Goal: Task Accomplishment & Management: Manage account settings

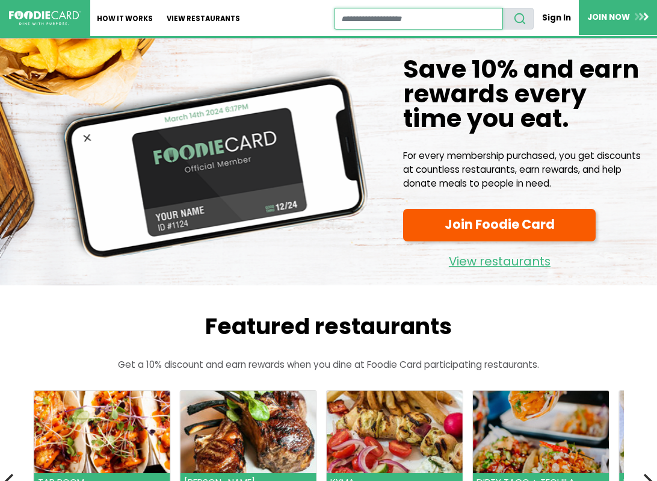
click at [380, 18] on input "restaurant search" at bounding box center [419, 19] width 170 height 22
type input "****"
click at [502, 8] on button "search" at bounding box center [517, 19] width 31 height 22
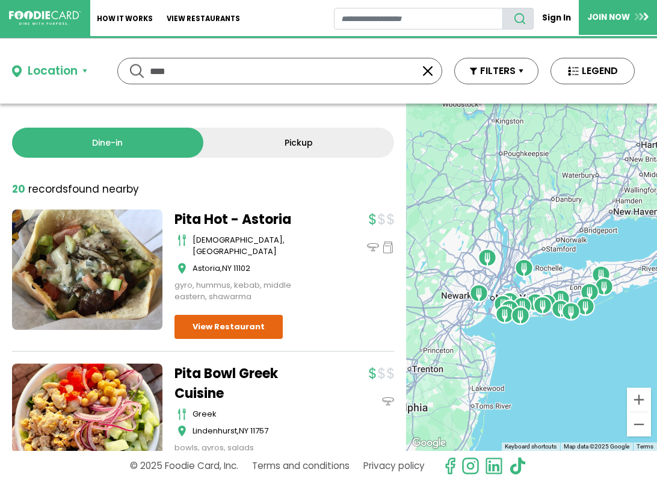
click at [428, 78] on button "button" at bounding box center [428, 71] width 14 height 14
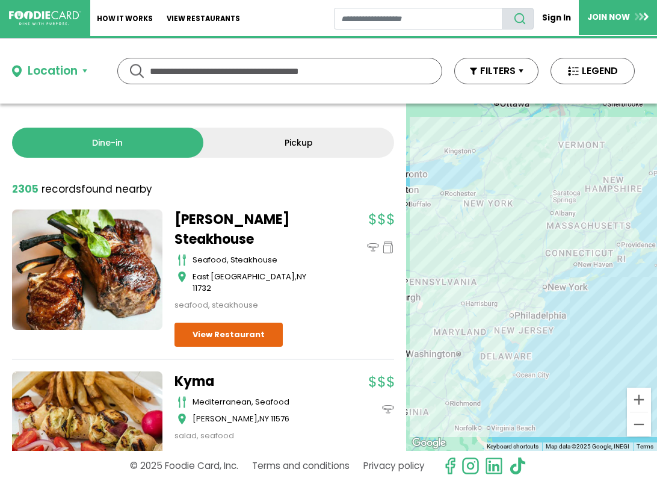
click at [313, 72] on input "text" at bounding box center [280, 70] width 260 height 25
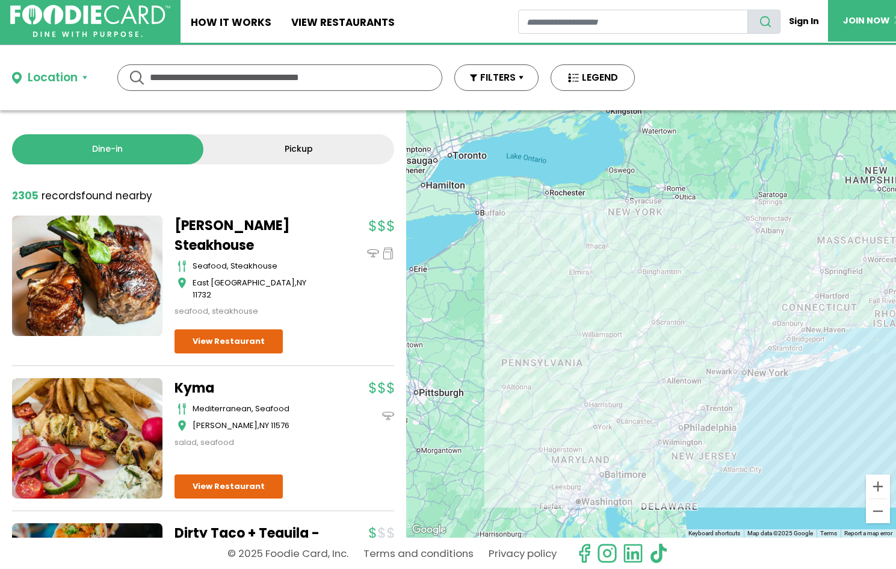
click at [57, 79] on div "Location" at bounding box center [53, 77] width 50 height 17
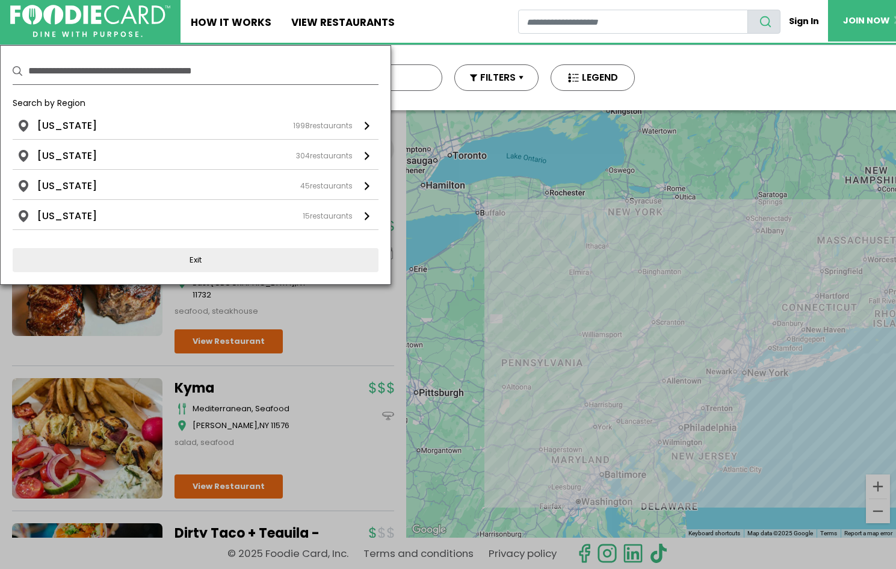
click at [52, 72] on input "text" at bounding box center [203, 71] width 350 height 26
type input "*****"
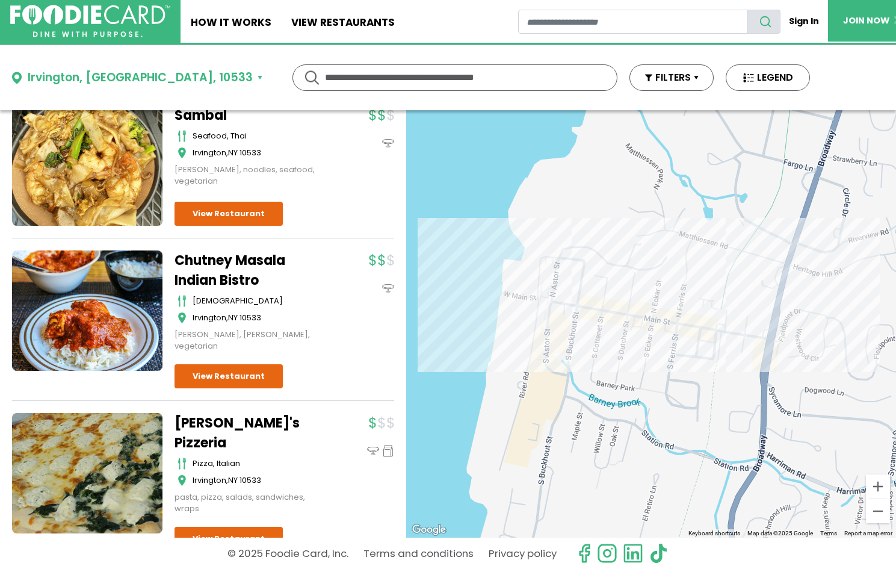
scroll to position [555, 0]
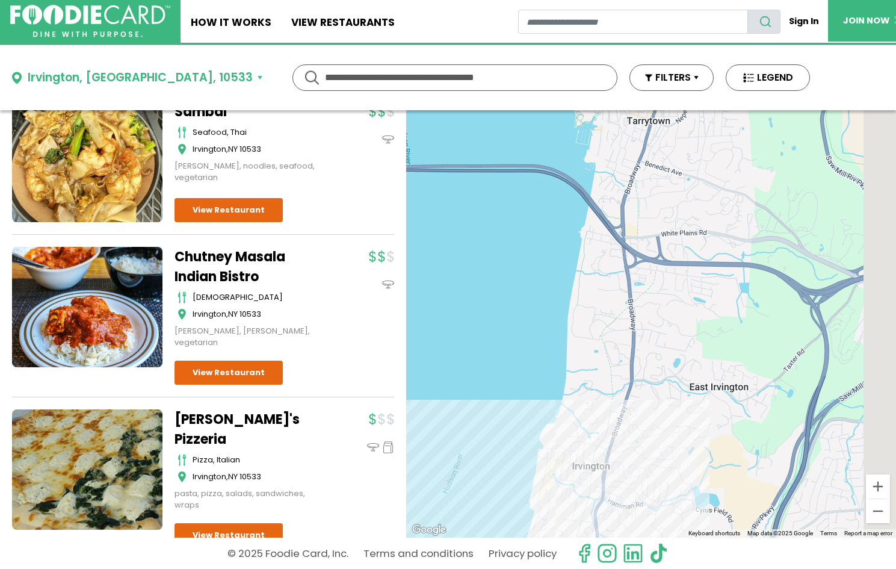
drag, startPoint x: 816, startPoint y: 276, endPoint x: 648, endPoint y: 415, distance: 217.9
click at [648, 415] on div at bounding box center [651, 323] width 490 height 427
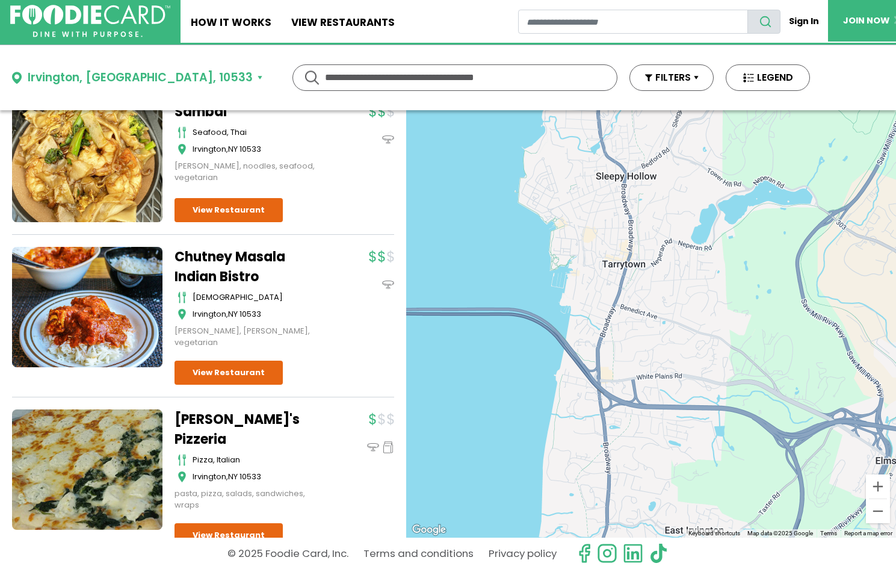
drag, startPoint x: 703, startPoint y: 284, endPoint x: 695, endPoint y: 421, distance: 137.4
click at [656, 421] on div at bounding box center [651, 323] width 490 height 427
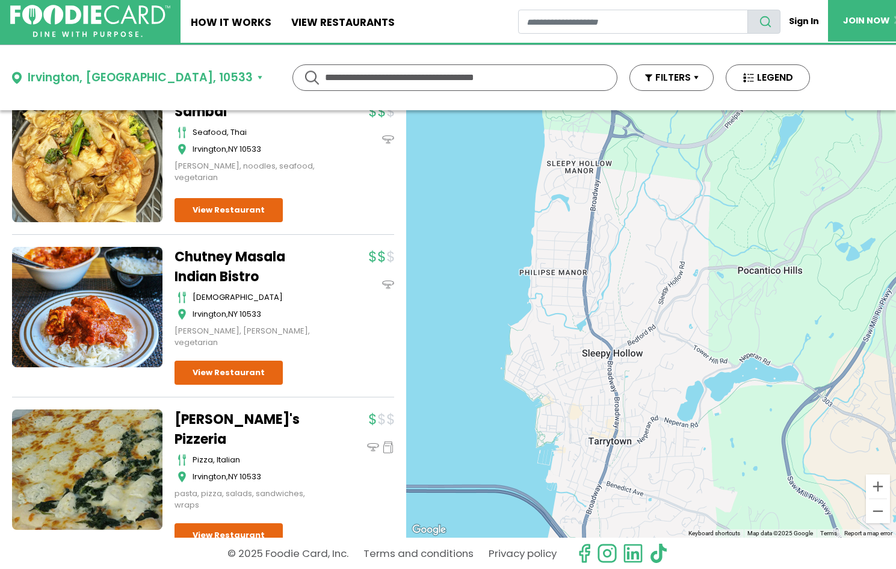
drag, startPoint x: 705, startPoint y: 333, endPoint x: 693, endPoint y: 503, distance: 170.1
click at [656, 480] on div at bounding box center [651, 323] width 490 height 427
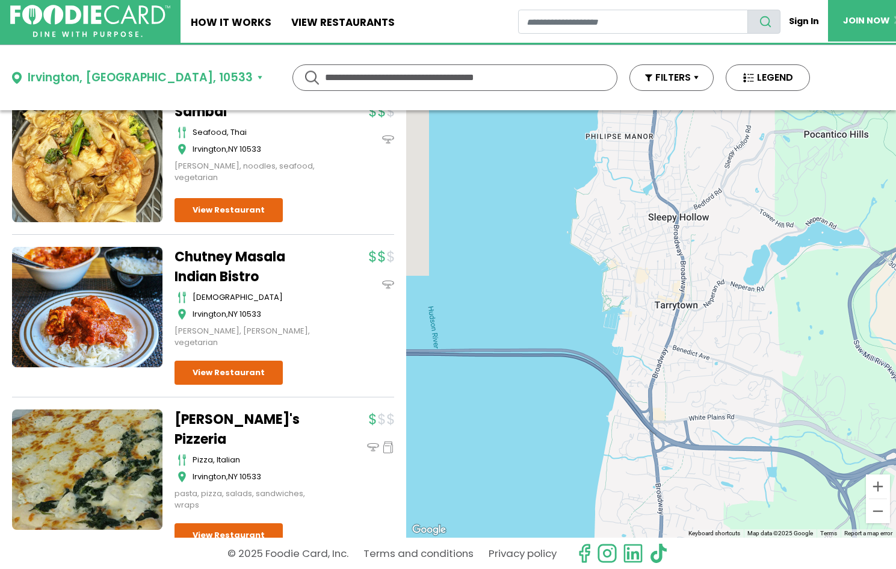
drag, startPoint x: 490, startPoint y: 250, endPoint x: 558, endPoint y: 113, distance: 153.9
click at [558, 113] on div at bounding box center [651, 323] width 490 height 427
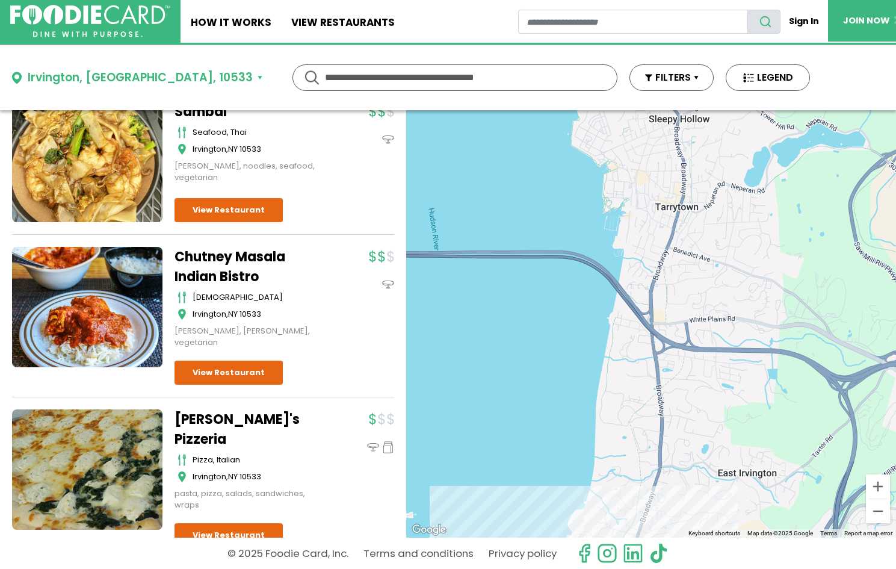
drag, startPoint x: 515, startPoint y: 199, endPoint x: 515, endPoint y: 97, distance: 101.7
click at [515, 110] on div at bounding box center [651, 323] width 490 height 427
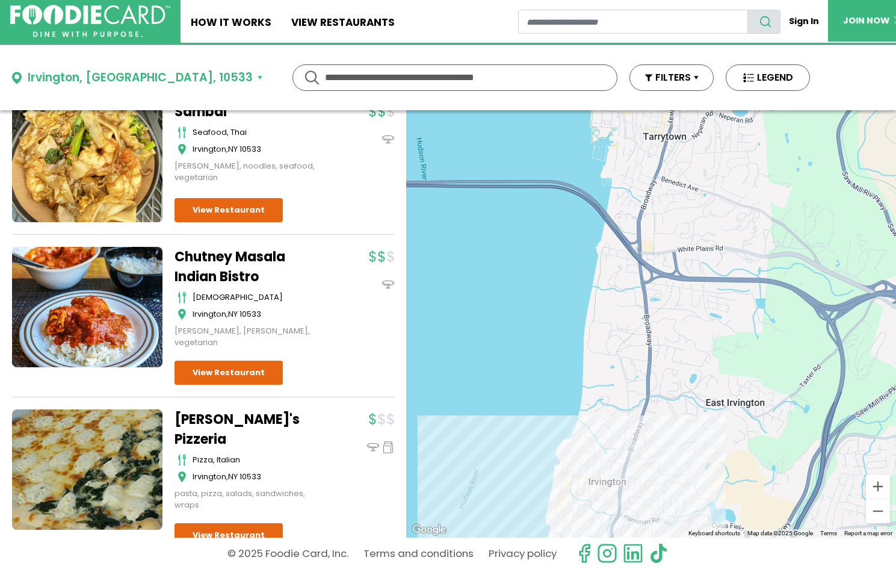
drag, startPoint x: 493, startPoint y: 191, endPoint x: 479, endPoint y: 128, distance: 64.1
click at [479, 128] on div at bounding box center [651, 323] width 490 height 427
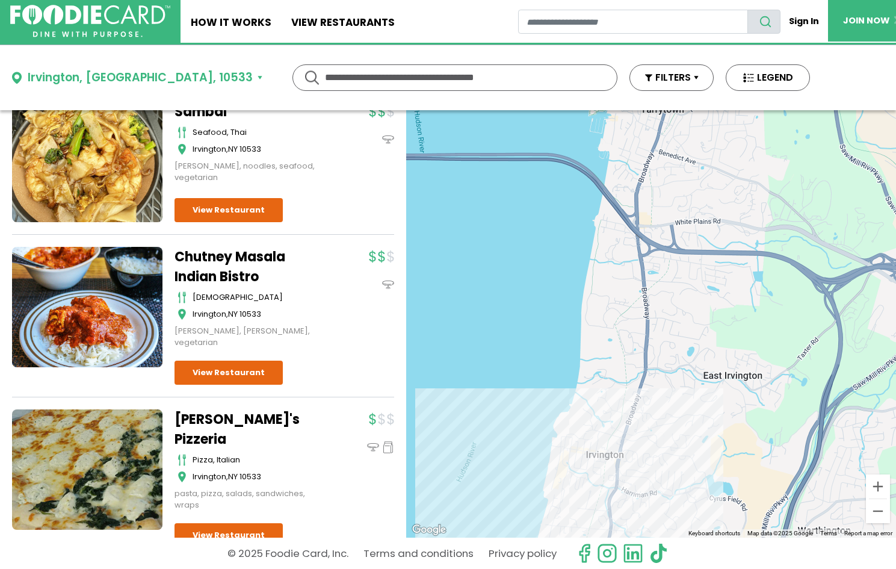
click at [143, 75] on button "Irvington, NY, 10533" at bounding box center [137, 77] width 250 height 17
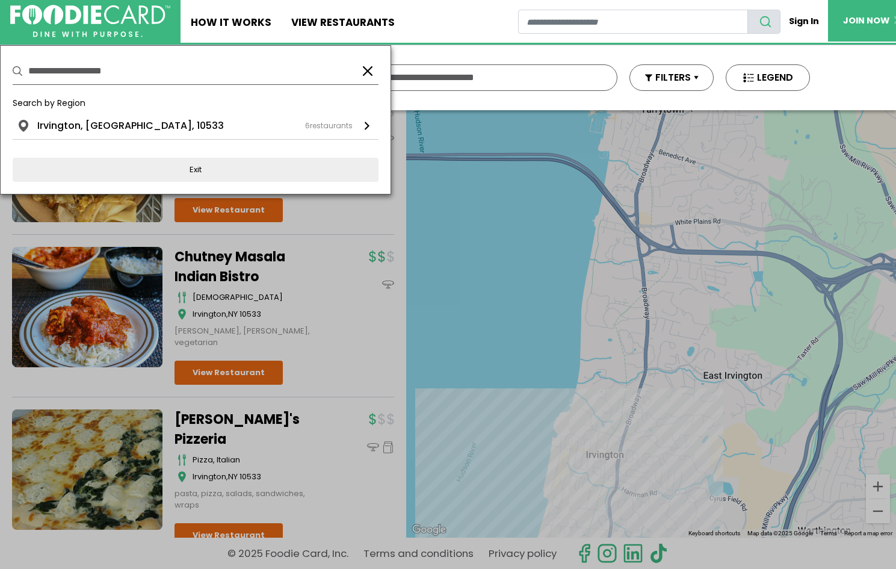
drag, startPoint x: 164, startPoint y: 64, endPoint x: -66, endPoint y: 32, distance: 232.0
click at [28, 58] on input "**********" at bounding box center [189, 71] width 322 height 26
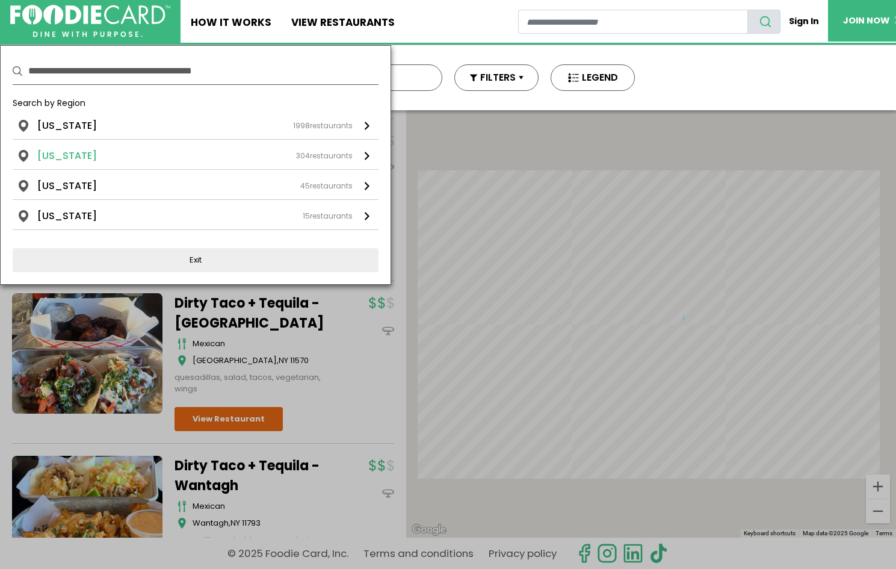
scroll to position [0, 0]
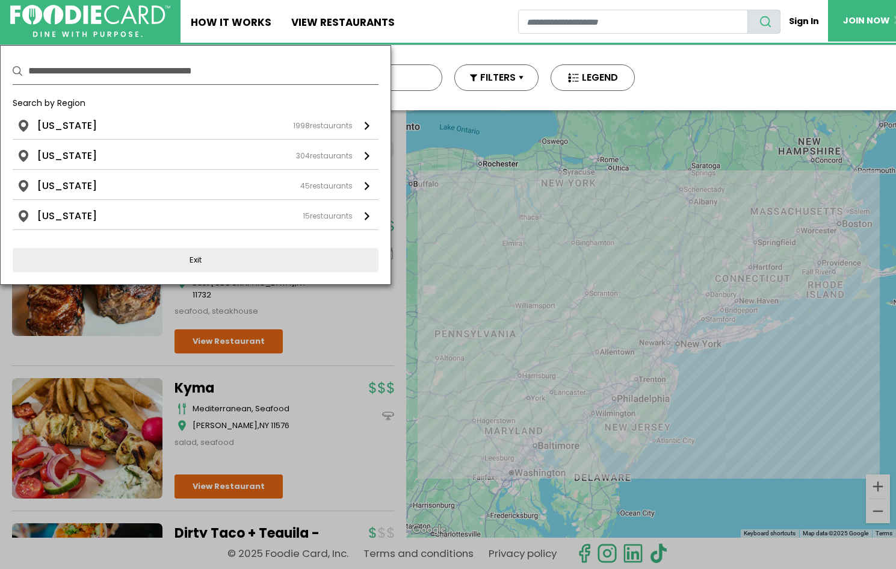
click at [656, 475] on div at bounding box center [448, 284] width 896 height 569
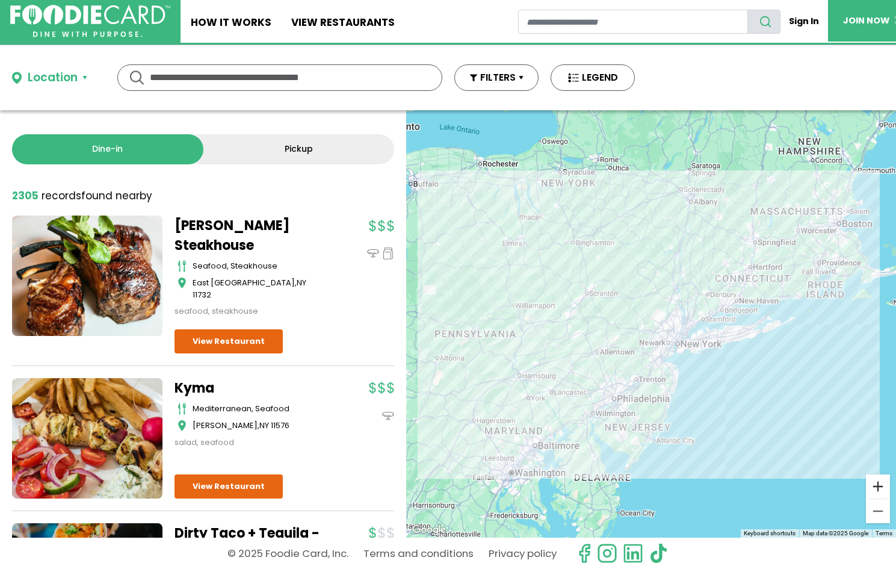
click at [656, 475] on button "Zoom in" at bounding box center [878, 486] width 24 height 24
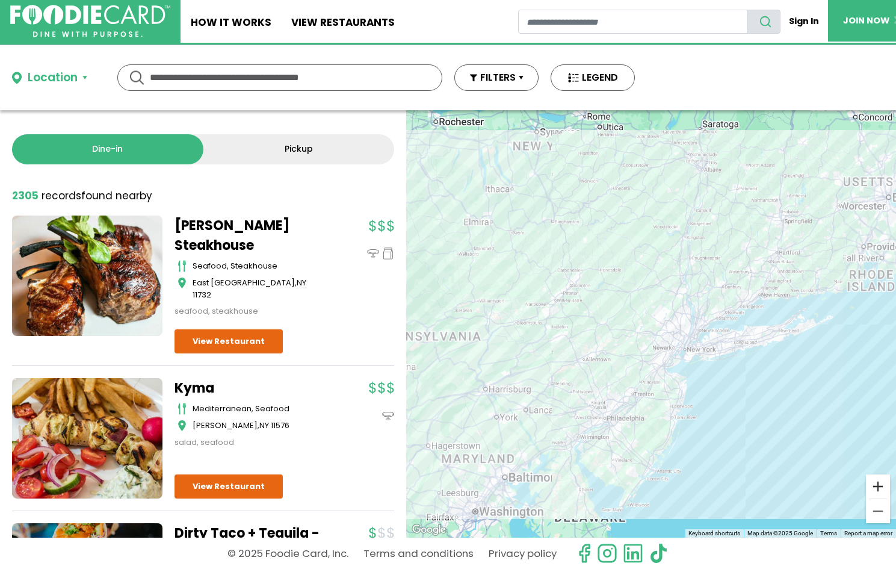
click at [656, 475] on button "Zoom in" at bounding box center [878, 486] width 24 height 24
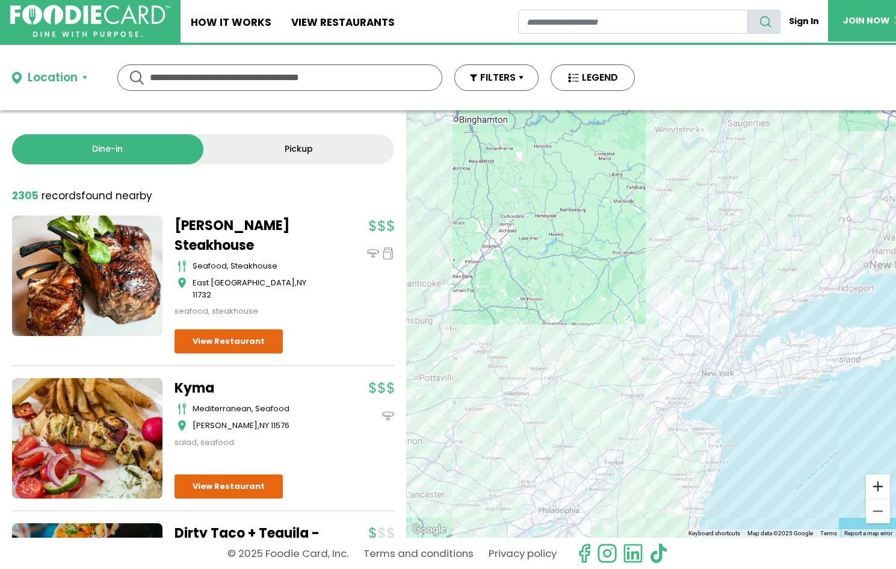
click at [656, 475] on button "Zoom in" at bounding box center [878, 486] width 24 height 24
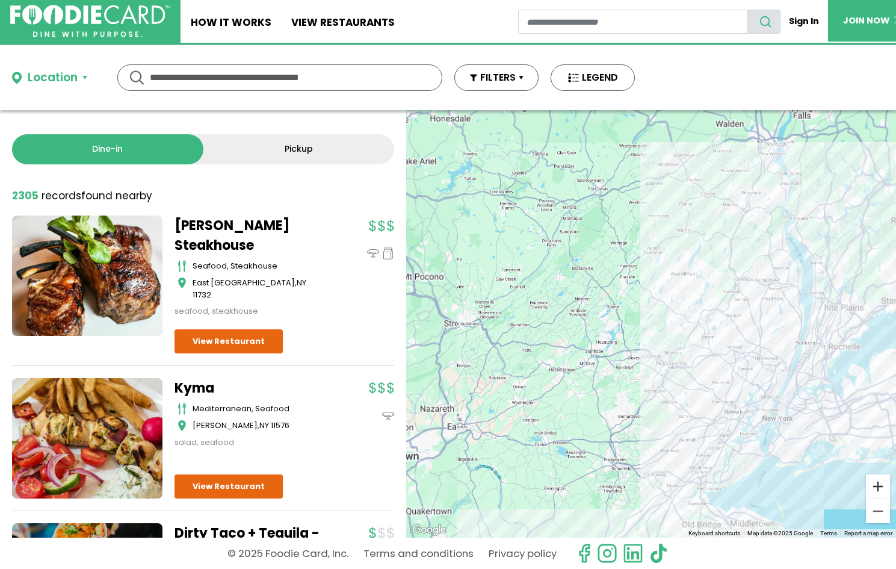
click at [656, 475] on button "Zoom in" at bounding box center [878, 486] width 24 height 24
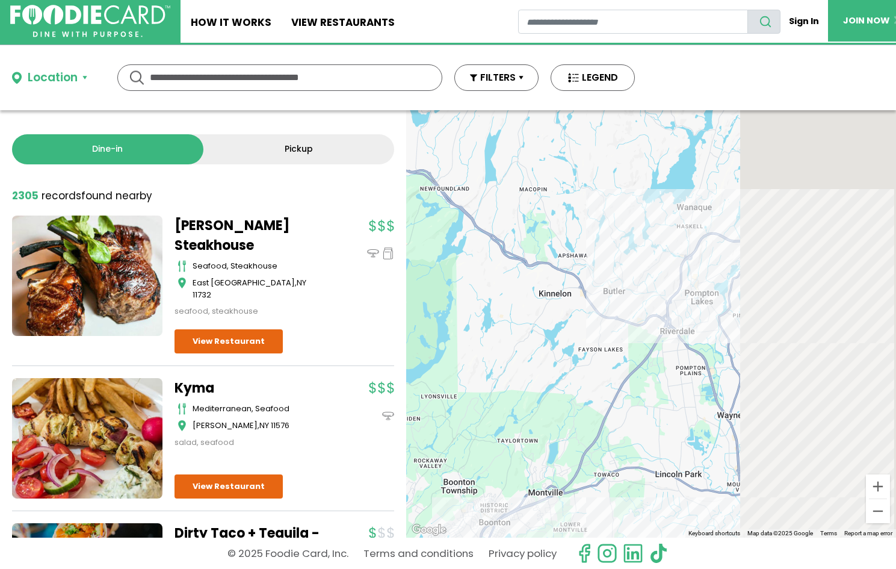
drag, startPoint x: 747, startPoint y: 267, endPoint x: 420, endPoint y: 280, distance: 326.9
click at [420, 280] on div at bounding box center [651, 323] width 490 height 427
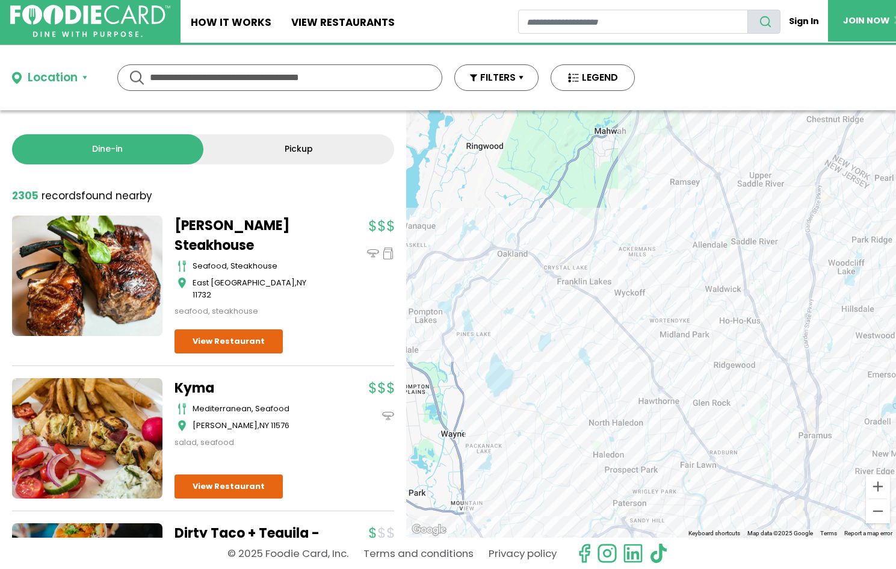
drag, startPoint x: 626, startPoint y: 315, endPoint x: 421, endPoint y: 290, distance: 206.0
click at [421, 289] on div at bounding box center [651, 323] width 490 height 427
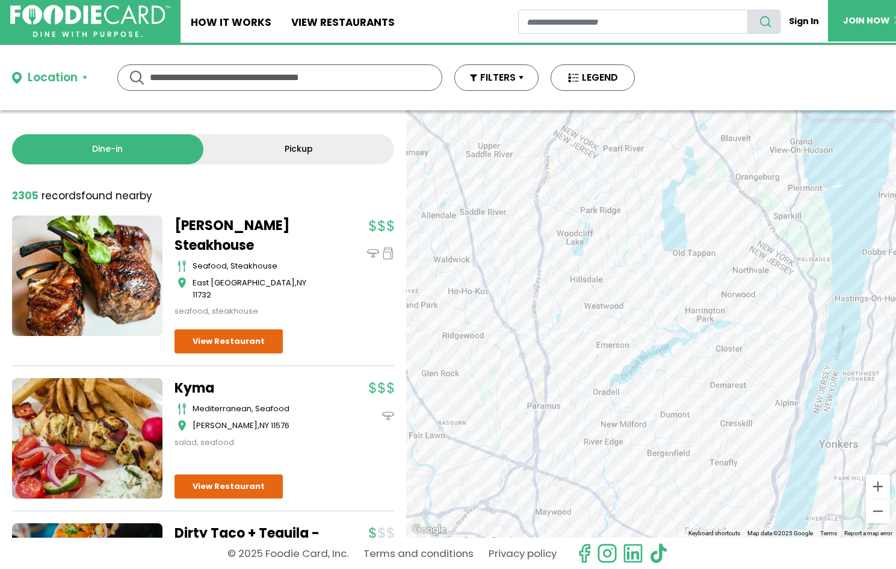
drag, startPoint x: 661, startPoint y: 318, endPoint x: 454, endPoint y: 250, distance: 217.8
click at [454, 246] on div at bounding box center [651, 323] width 490 height 427
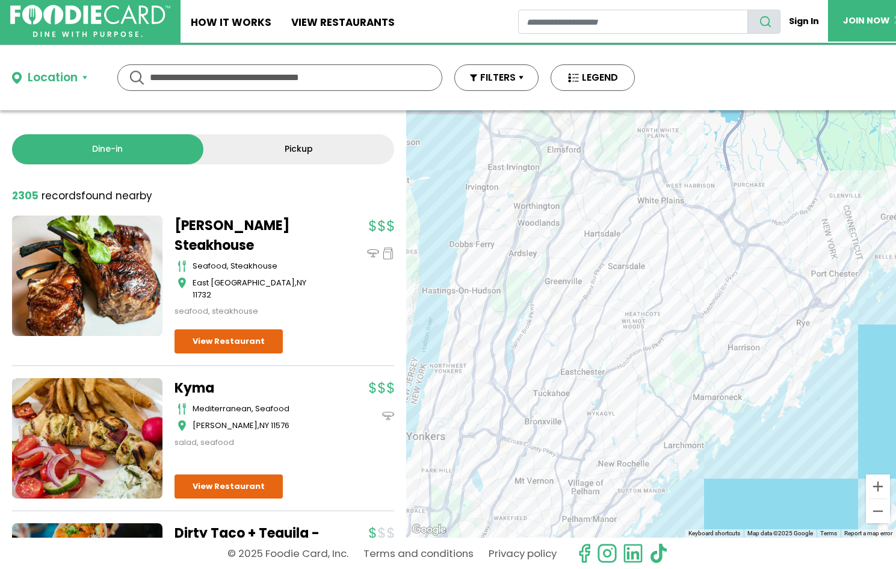
click at [406, 358] on div at bounding box center [651, 323] width 490 height 427
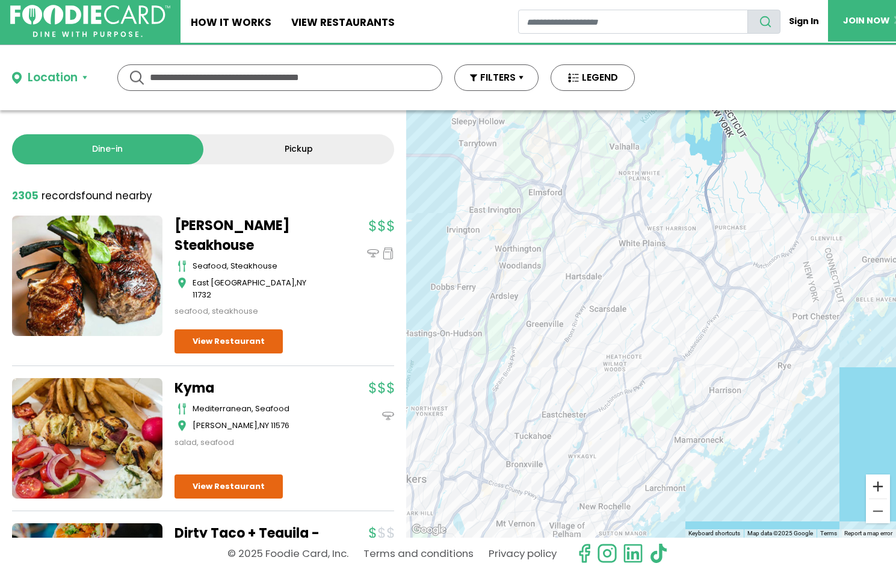
click at [656, 480] on button "Zoom in" at bounding box center [878, 486] width 24 height 24
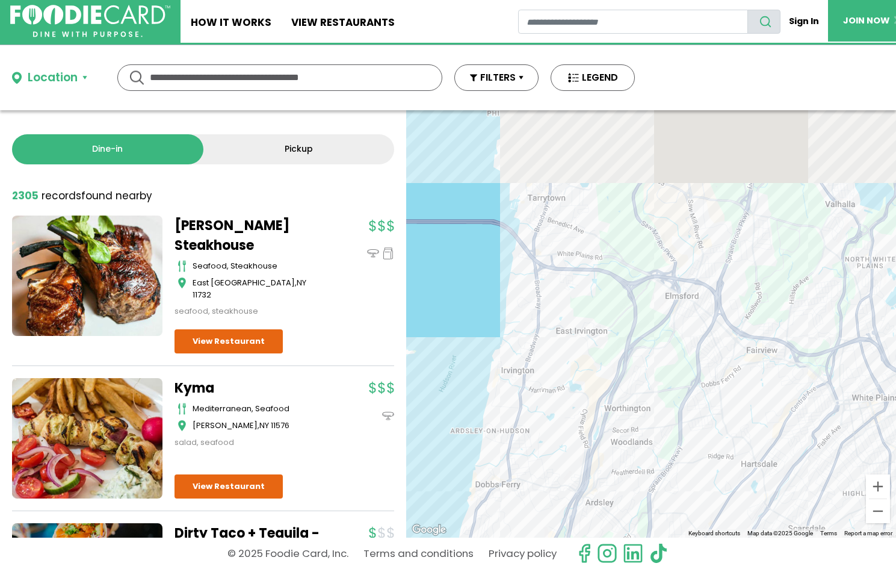
drag, startPoint x: 549, startPoint y: 199, endPoint x: 791, endPoint y: 434, distance: 337.4
click at [656, 434] on div at bounding box center [651, 323] width 490 height 427
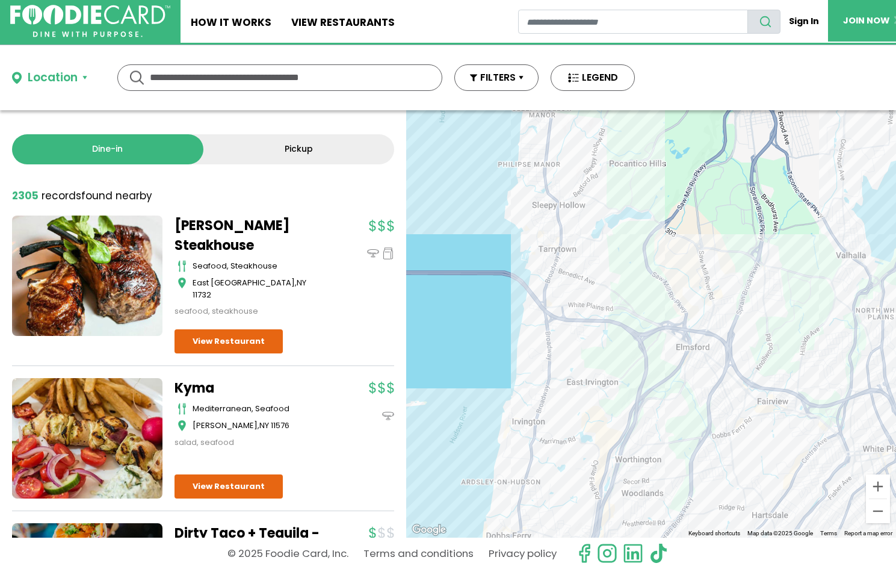
drag, startPoint x: 698, startPoint y: 361, endPoint x: 729, endPoint y: 346, distance: 34.2
click at [656, 346] on div at bounding box center [651, 323] width 490 height 427
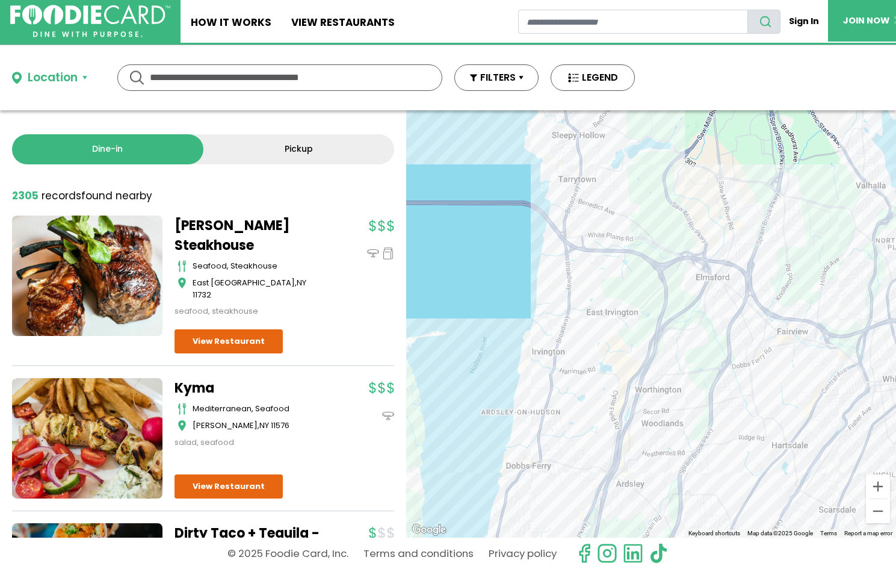
click at [656, 285] on div at bounding box center [651, 323] width 490 height 427
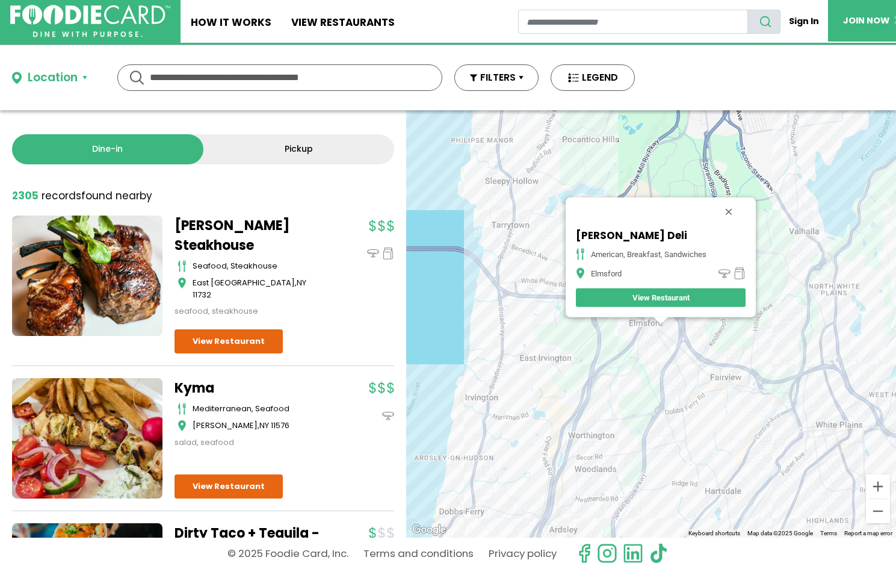
click at [656, 350] on div "Venuti's Deli american, breakfast, sandwiches Elmsford View Restaurant" at bounding box center [651, 323] width 490 height 427
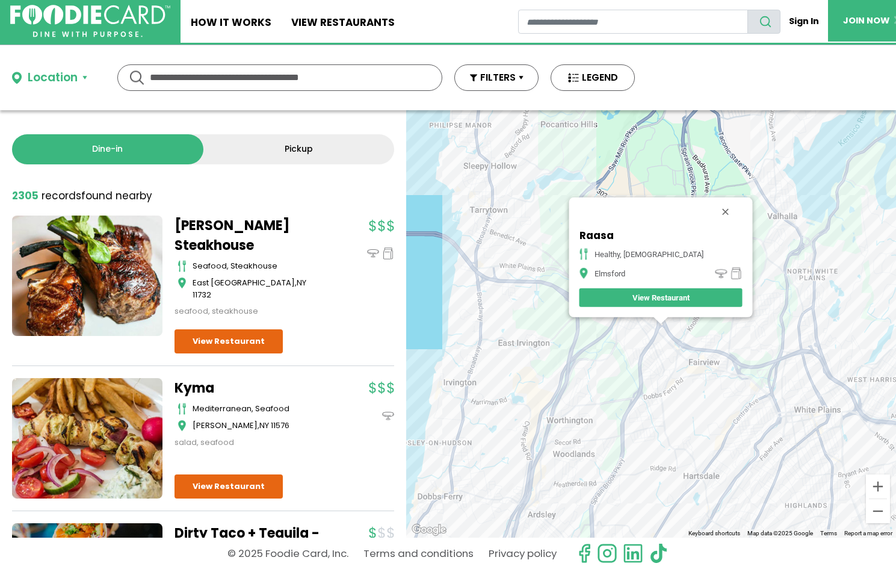
click at [656, 371] on div "Raasa healthy, indian Elmsford View Restaurant" at bounding box center [651, 323] width 490 height 427
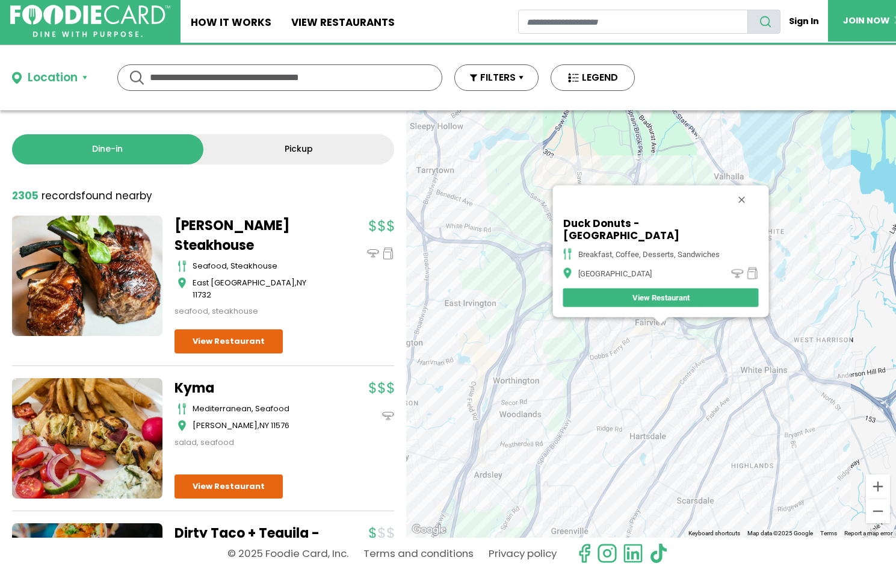
click at [501, 444] on div "Duck Donuts - White Plains breakfast, coffee, desserts, sandwiches White Plains…" at bounding box center [651, 323] width 490 height 427
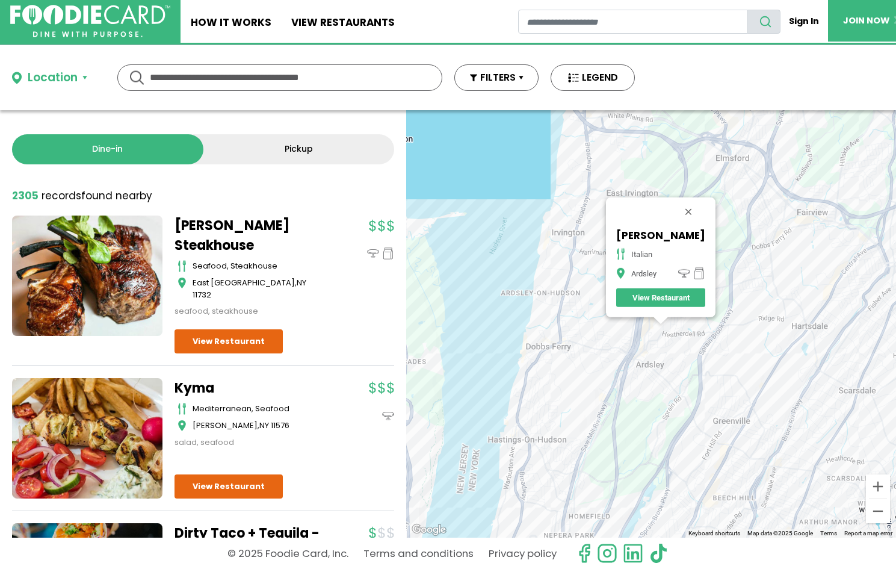
click at [643, 377] on div "La Catena italian Ardsley View Restaurant" at bounding box center [651, 323] width 490 height 427
click at [646, 366] on div "La Catena italian Ardsley View Restaurant" at bounding box center [651, 323] width 490 height 427
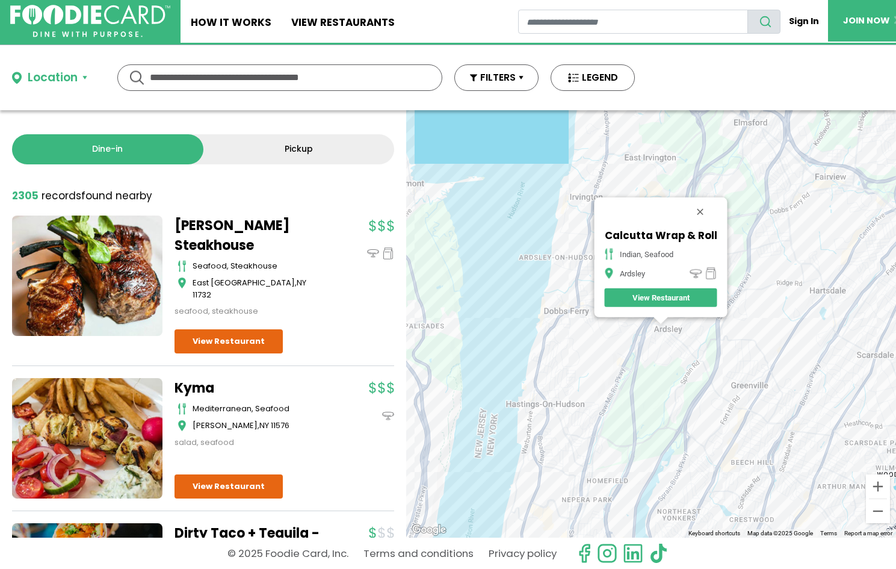
click at [656, 333] on div "Calcutta Wrap & Roll indian, seafood Ardsley View Restaurant" at bounding box center [651, 323] width 490 height 427
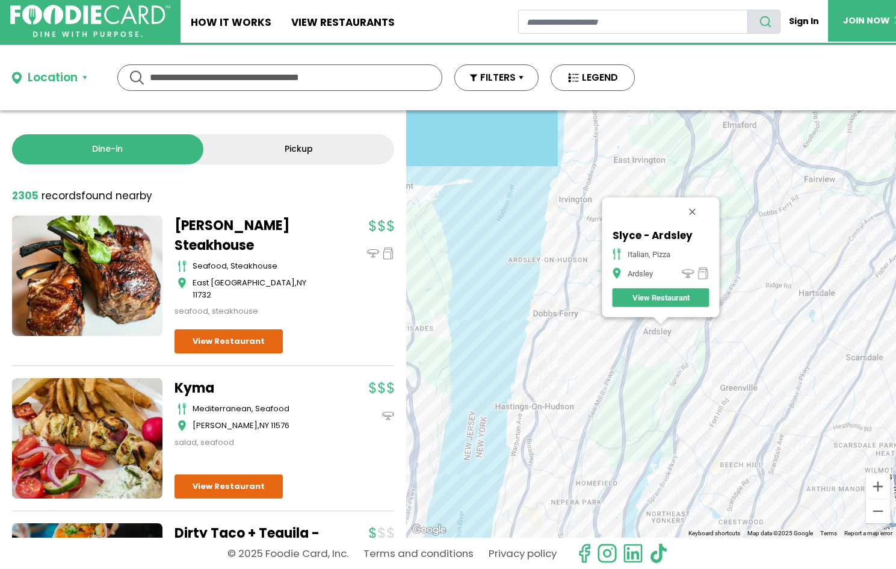
click at [568, 321] on div "Slyce - Ardsley italian, pizza Ardsley View Restaurant" at bounding box center [651, 323] width 490 height 427
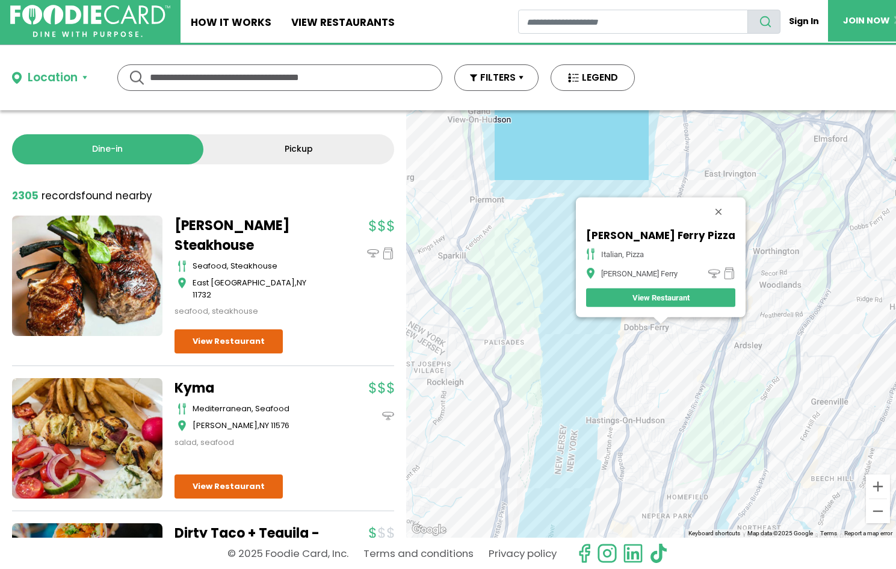
click at [643, 345] on div "Dobbs Ferry Pizza italian, pizza Dobbs Ferry View Restaurant" at bounding box center [651, 323] width 490 height 427
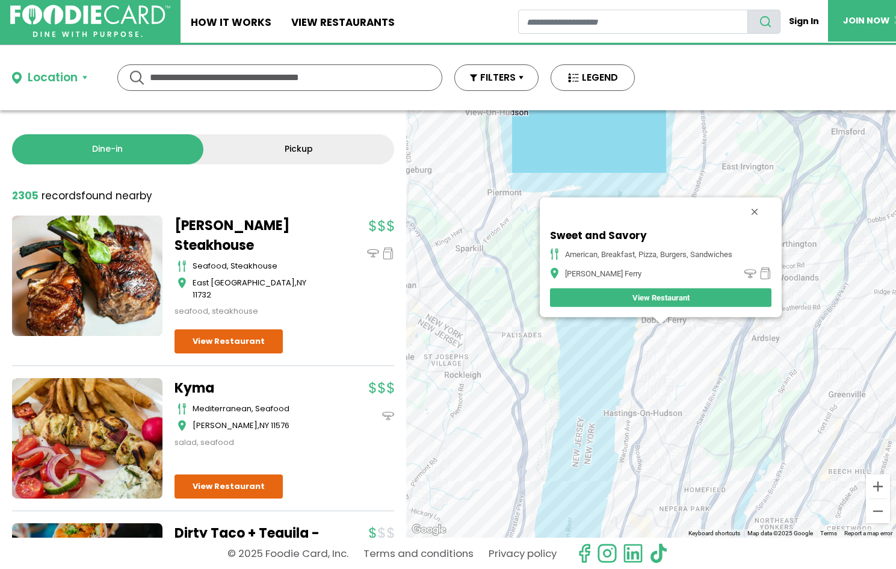
click at [636, 424] on div "Sweet and Savory American, Breakfast, Pizza, Burgers, Sandwiches Dobbs Ferry Vi…" at bounding box center [651, 323] width 490 height 427
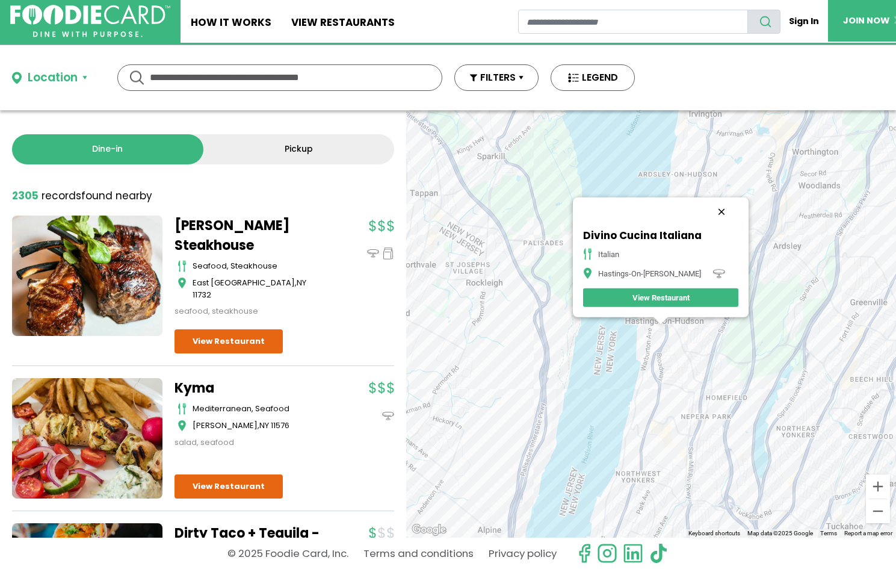
click at [656, 212] on button "Close" at bounding box center [721, 211] width 29 height 29
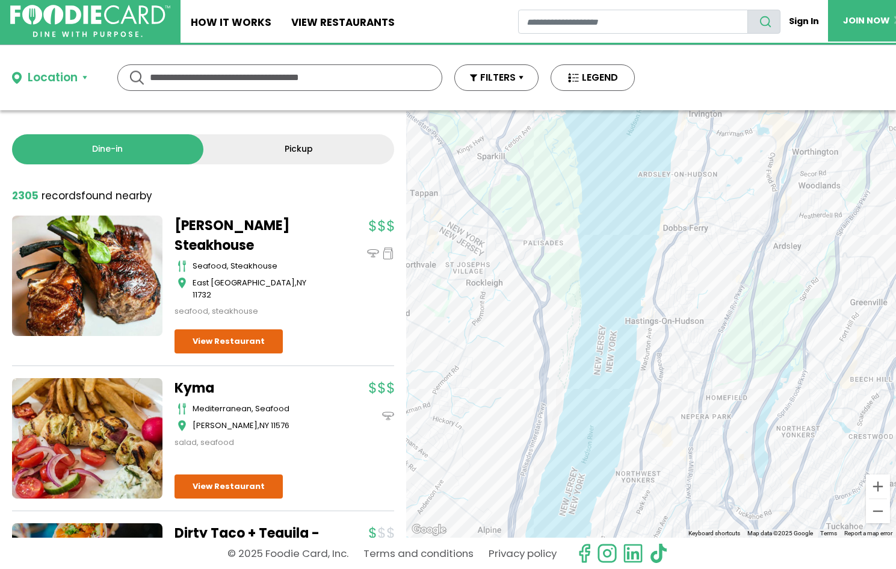
click at [656, 221] on div at bounding box center [651, 323] width 490 height 427
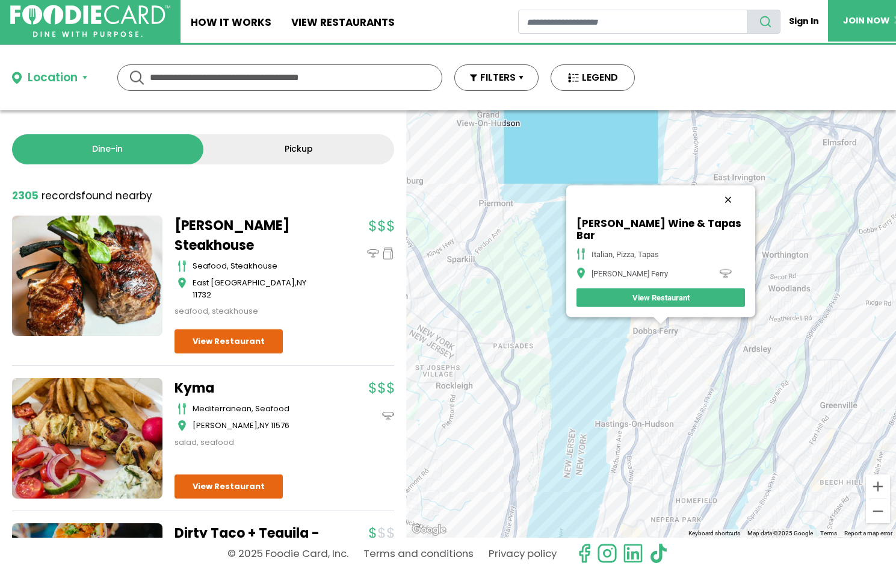
click at [656, 207] on button "Close" at bounding box center [728, 199] width 29 height 29
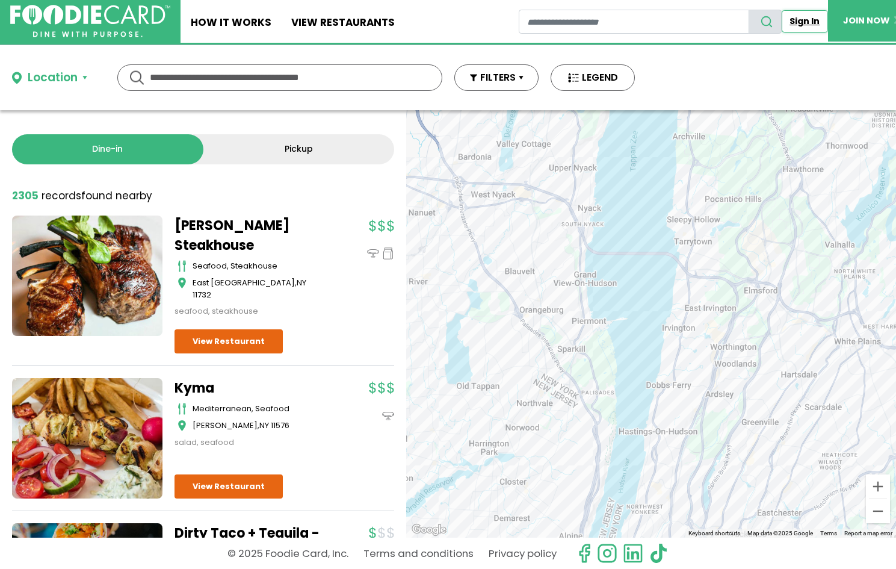
click at [656, 25] on link "Sign In" at bounding box center [804, 21] width 46 height 22
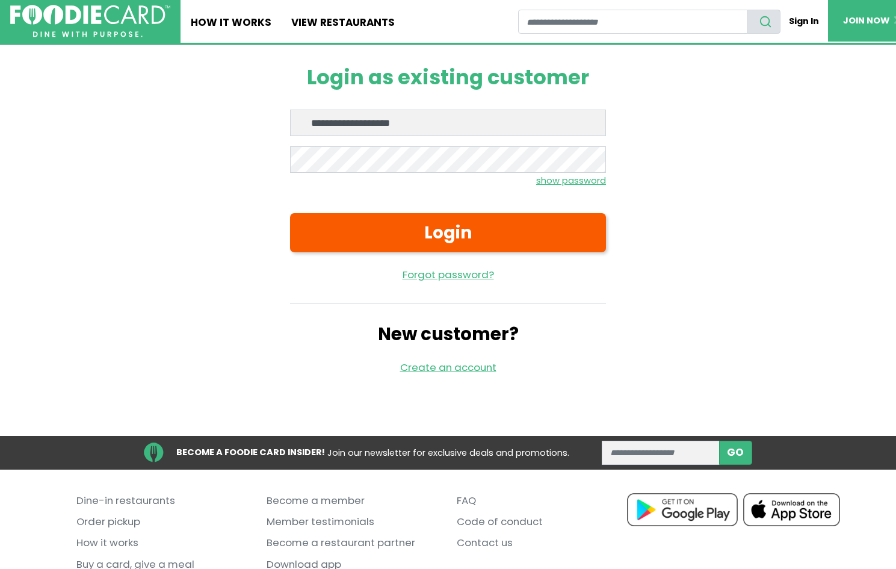
type input "**********"
click at [290, 213] on button "Login" at bounding box center [448, 232] width 316 height 39
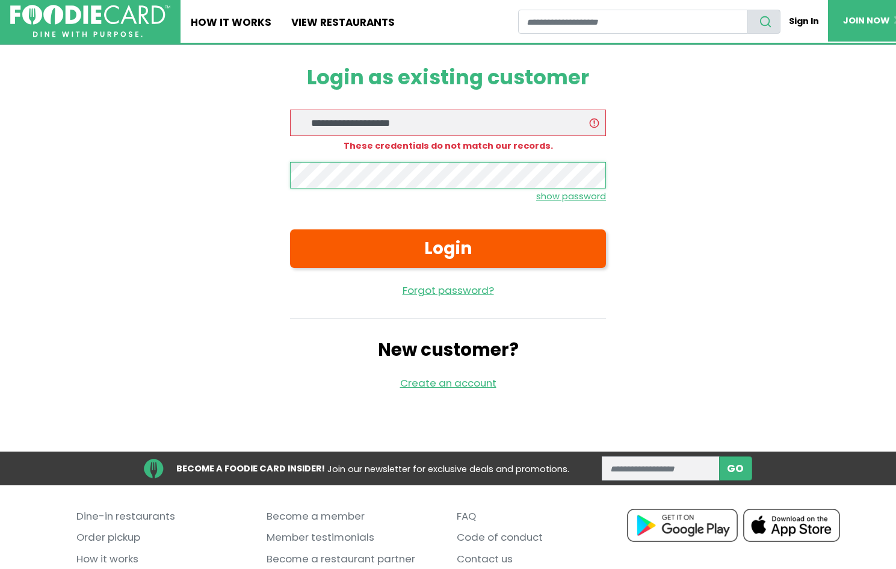
click at [290, 229] on button "Login" at bounding box center [448, 248] width 316 height 39
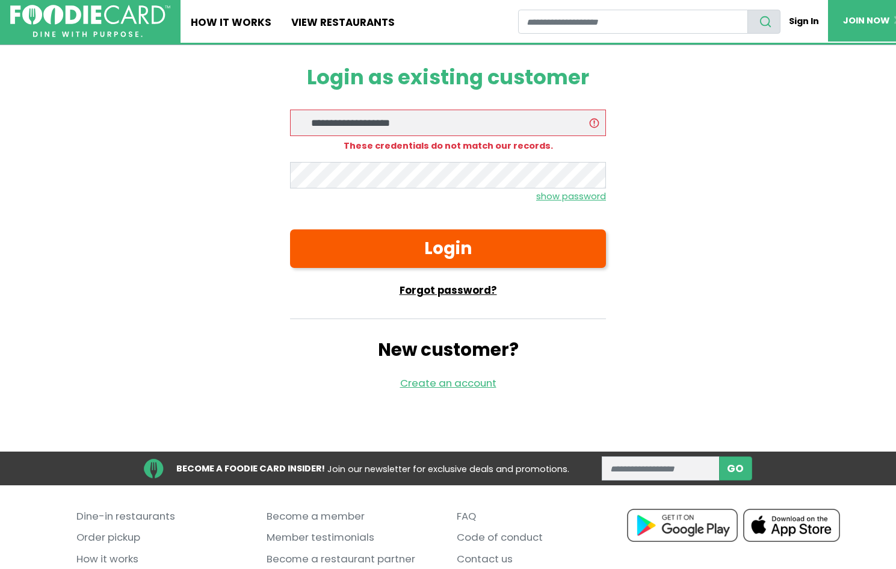
click at [420, 288] on link "Forgot password?" at bounding box center [448, 290] width 316 height 15
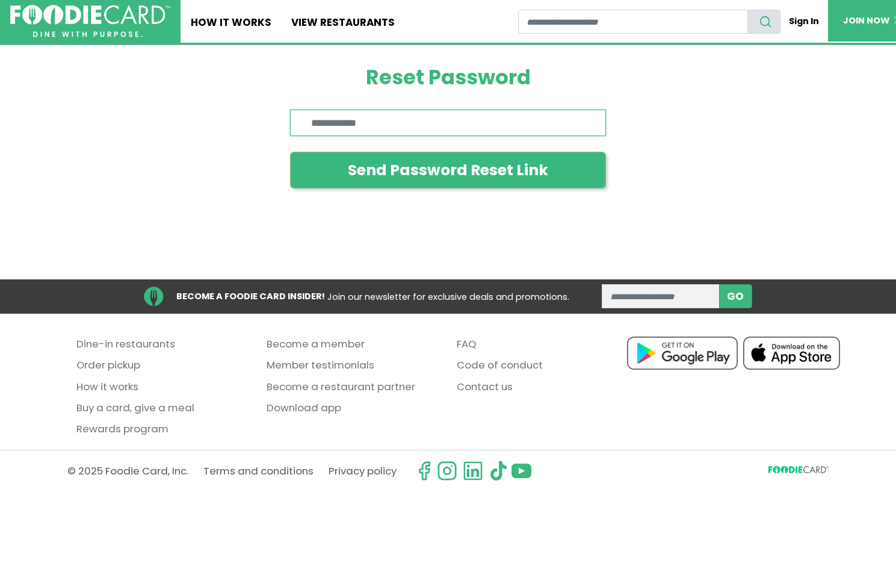
click at [359, 128] on input "Enter email" at bounding box center [448, 122] width 316 height 26
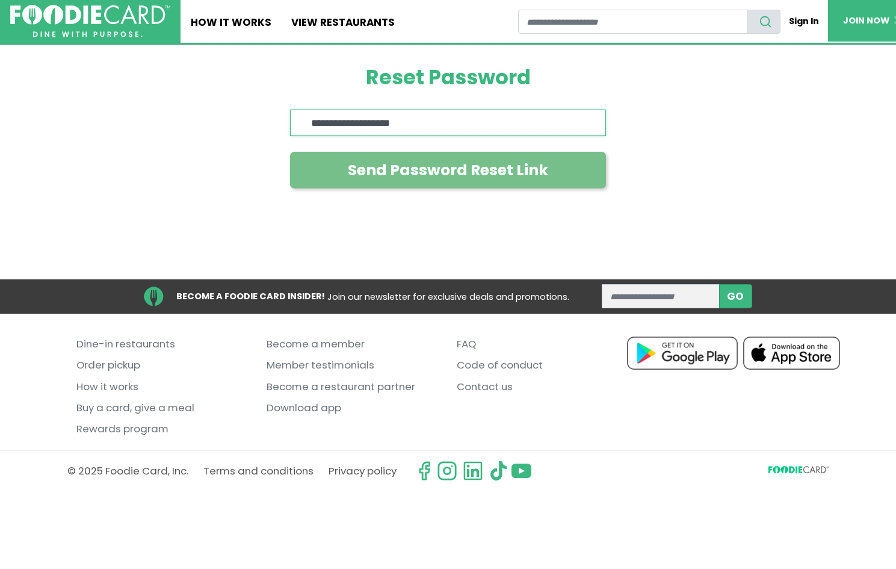
type input "**********"
click at [379, 171] on button "Send Password Reset Link" at bounding box center [448, 170] width 316 height 37
